Goal: Task Accomplishment & Management: Complete application form

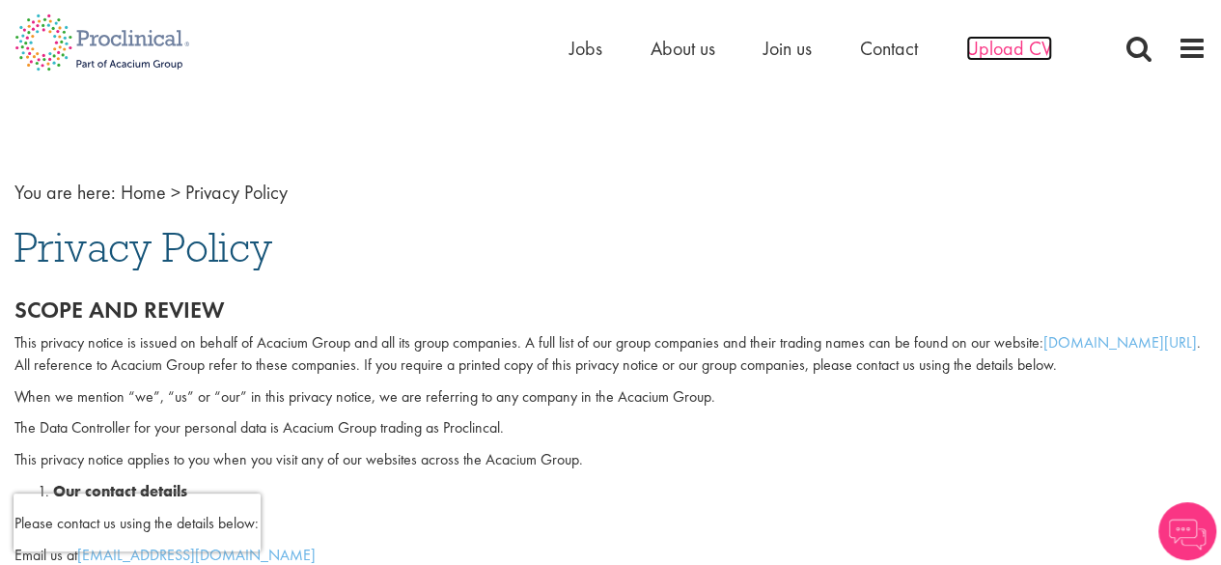
click at [1005, 45] on span "Upload CV" at bounding box center [1009, 48] width 86 height 25
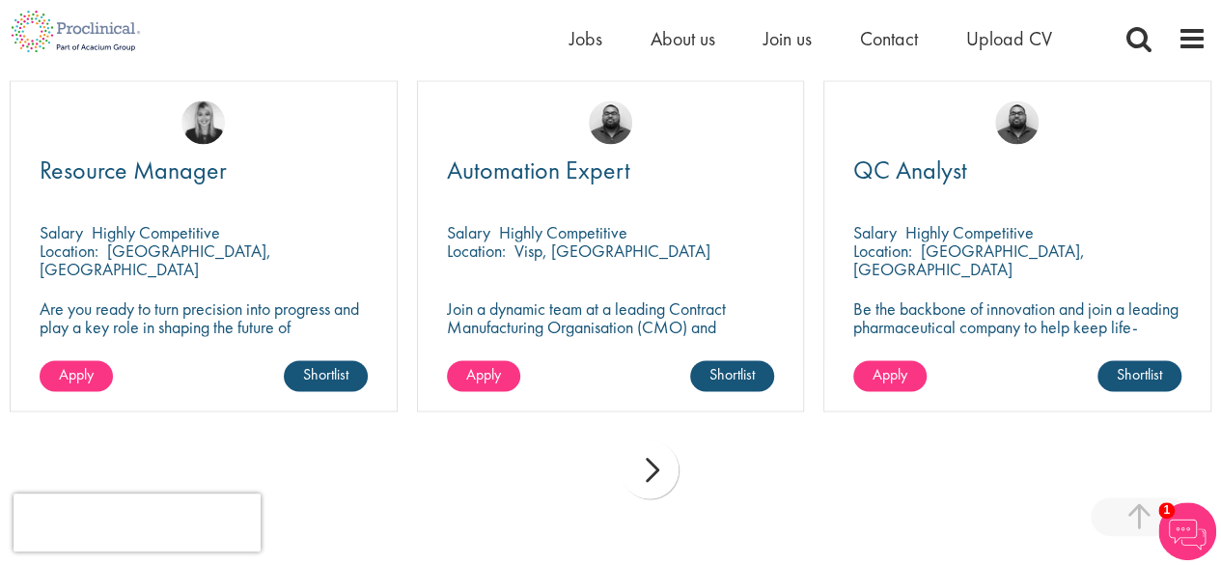
scroll to position [1467, 0]
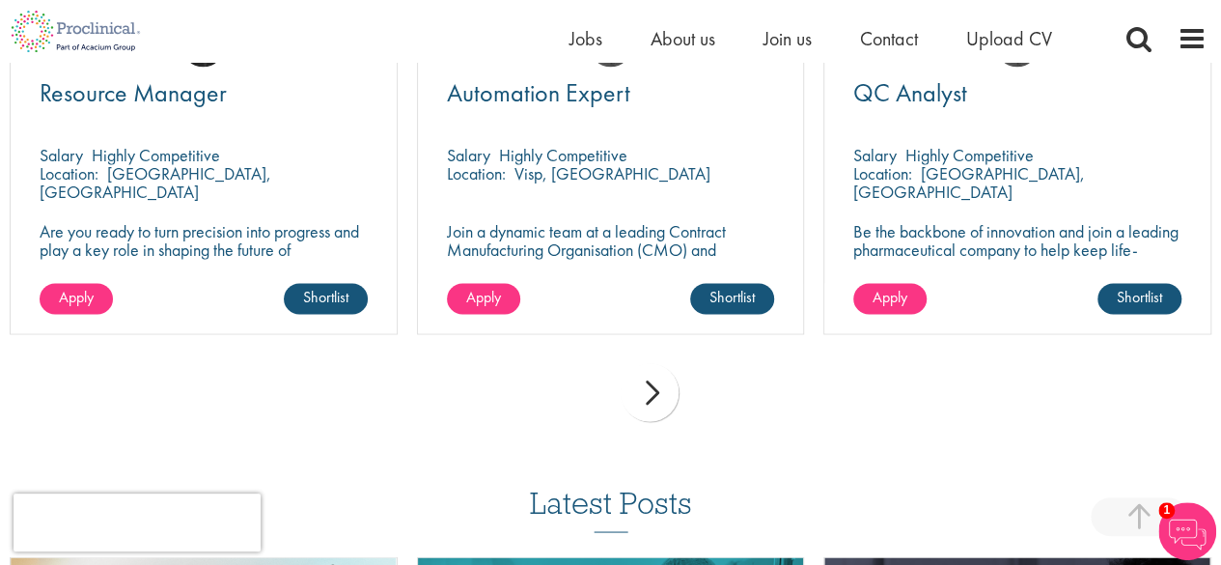
click at [666, 399] on div "next" at bounding box center [650, 392] width 58 height 58
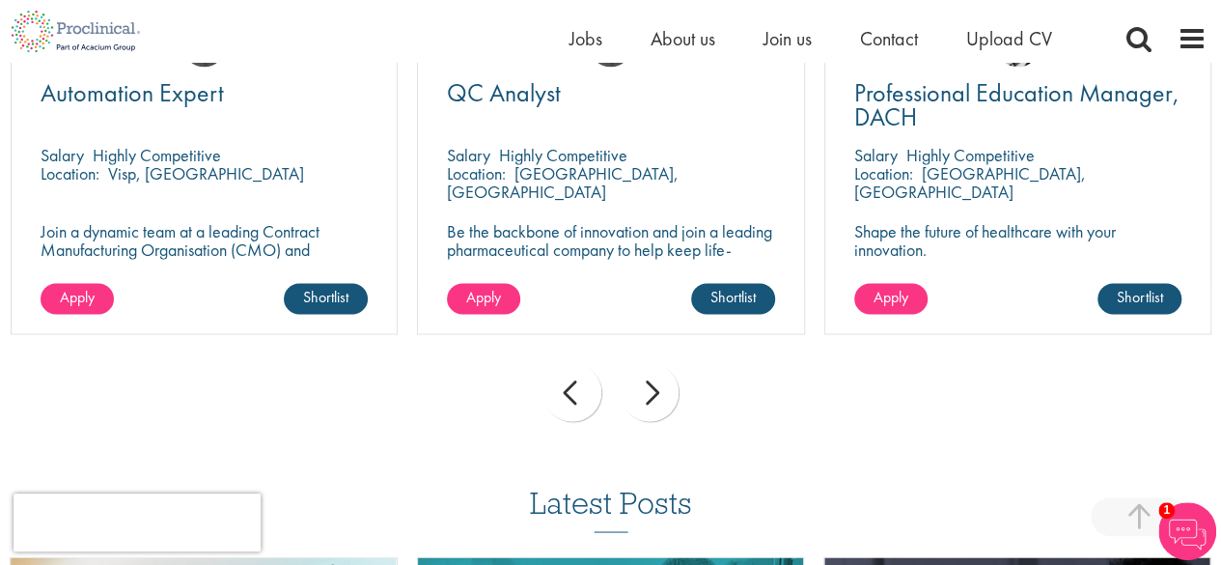
click at [666, 399] on div "next" at bounding box center [650, 392] width 58 height 58
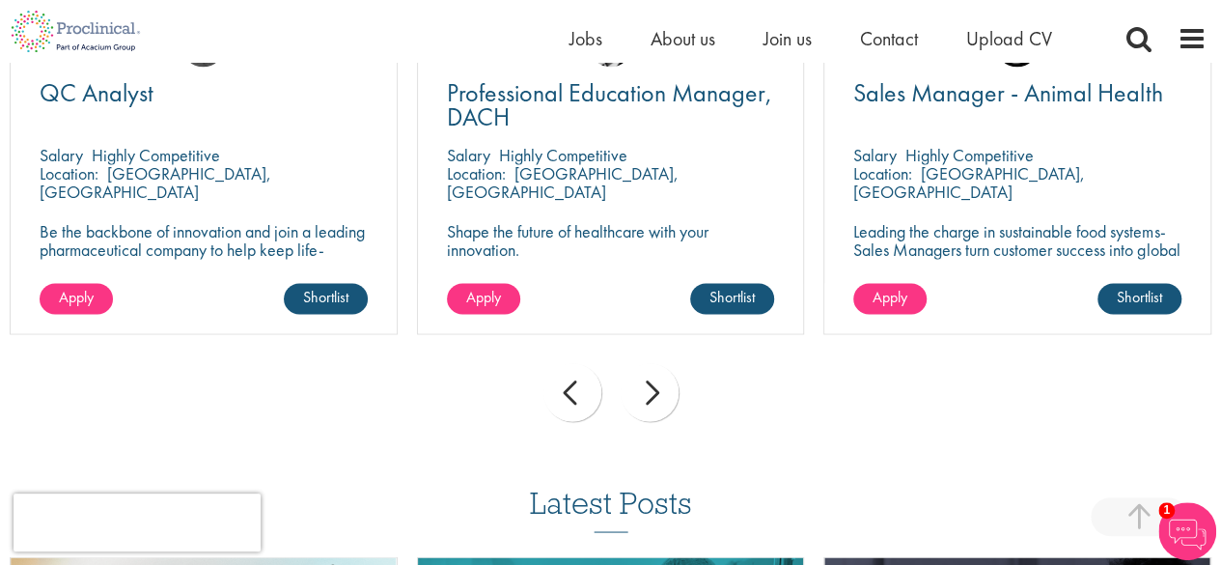
click at [666, 399] on div "next" at bounding box center [650, 392] width 58 height 58
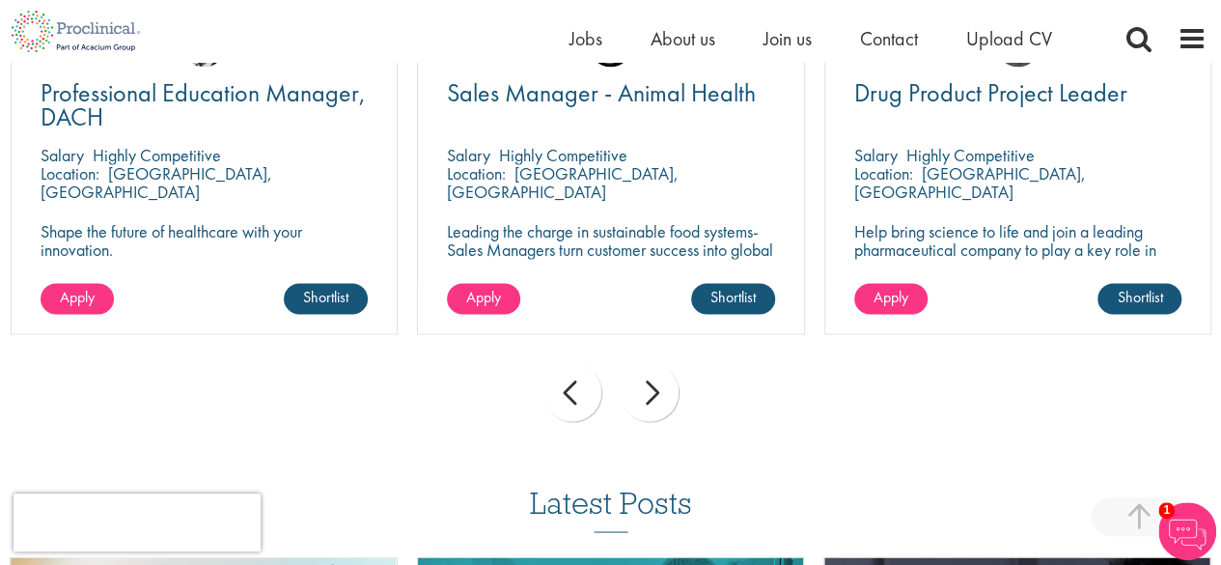
click at [666, 399] on div "next" at bounding box center [650, 392] width 58 height 58
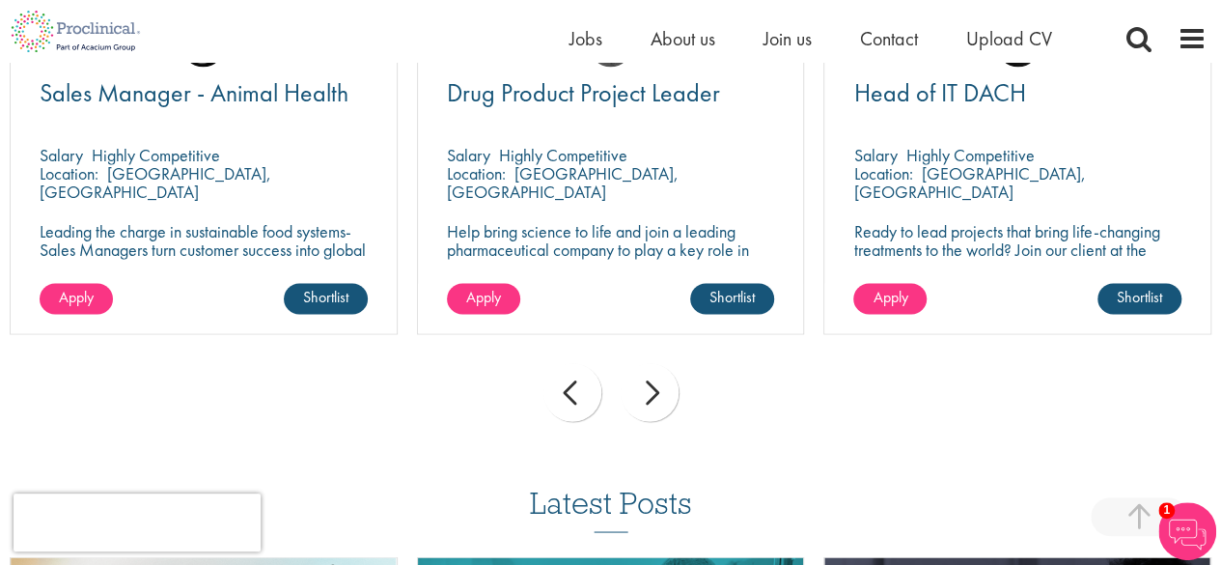
click at [666, 399] on div "next" at bounding box center [650, 392] width 58 height 58
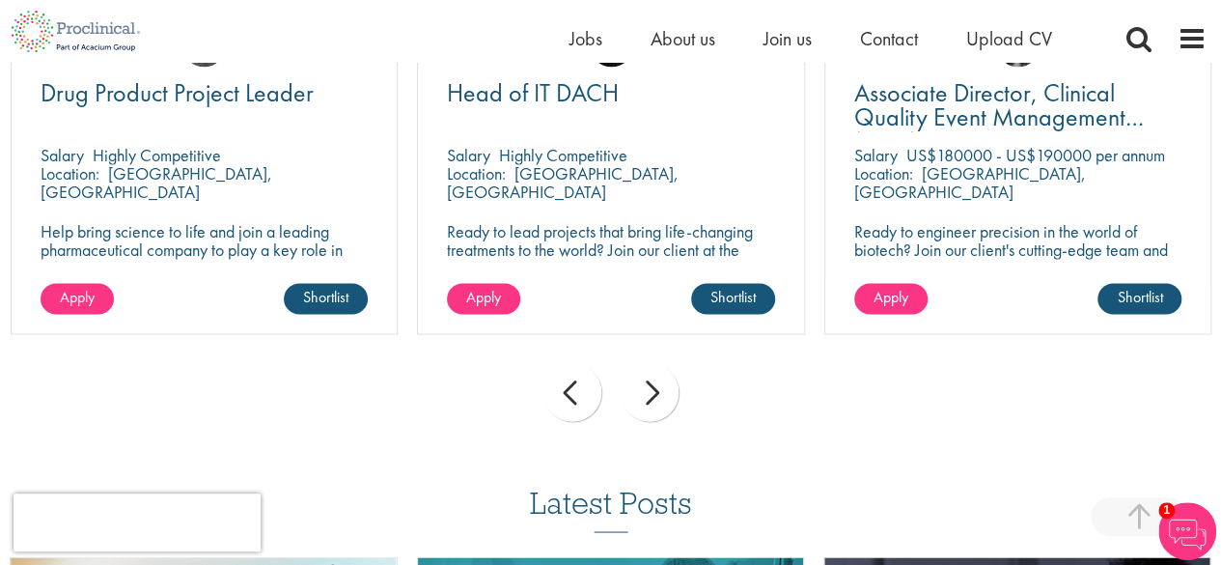
click at [666, 399] on div "next" at bounding box center [650, 392] width 58 height 58
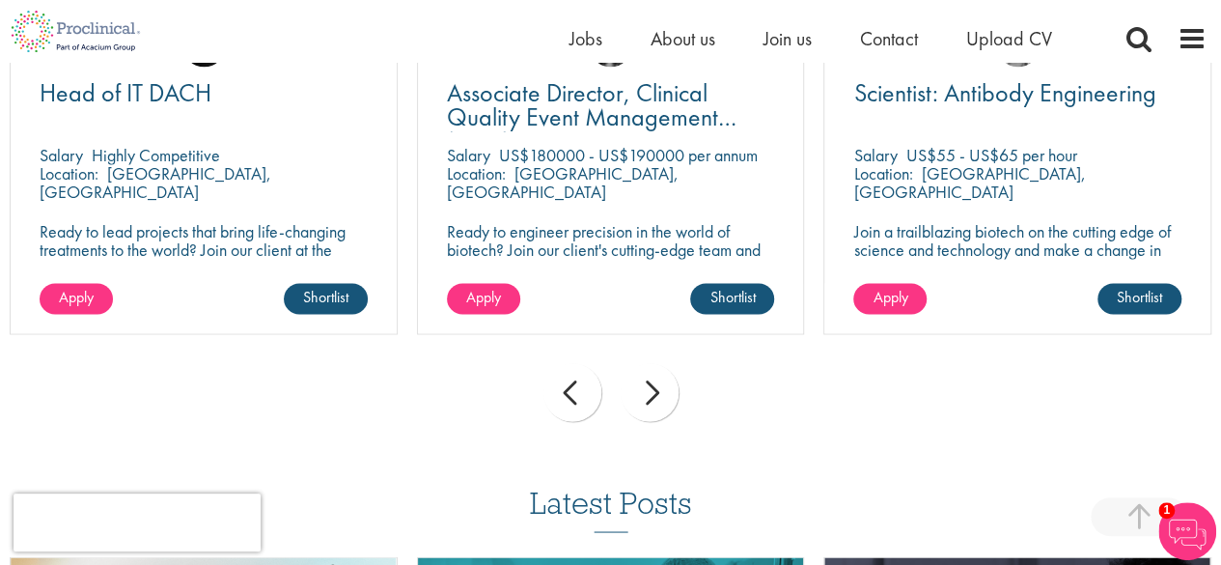
click at [666, 399] on div "next" at bounding box center [650, 392] width 58 height 58
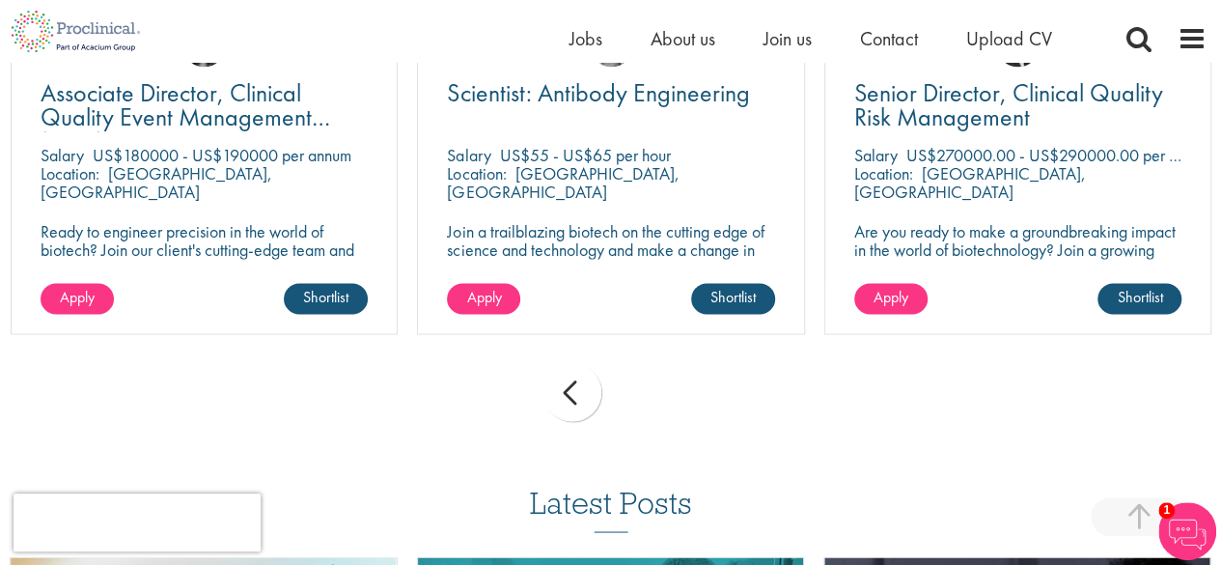
click at [666, 399] on div "prev next" at bounding box center [610, 395] width 1221 height 84
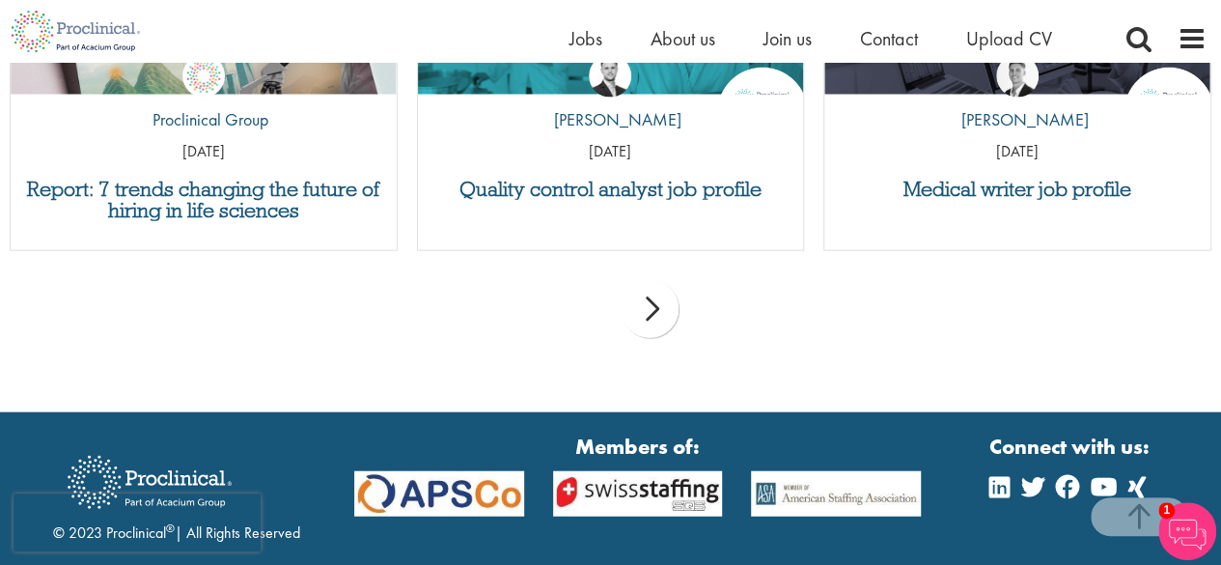
scroll to position [2242, 0]
